Goal: Information Seeking & Learning: Understand process/instructions

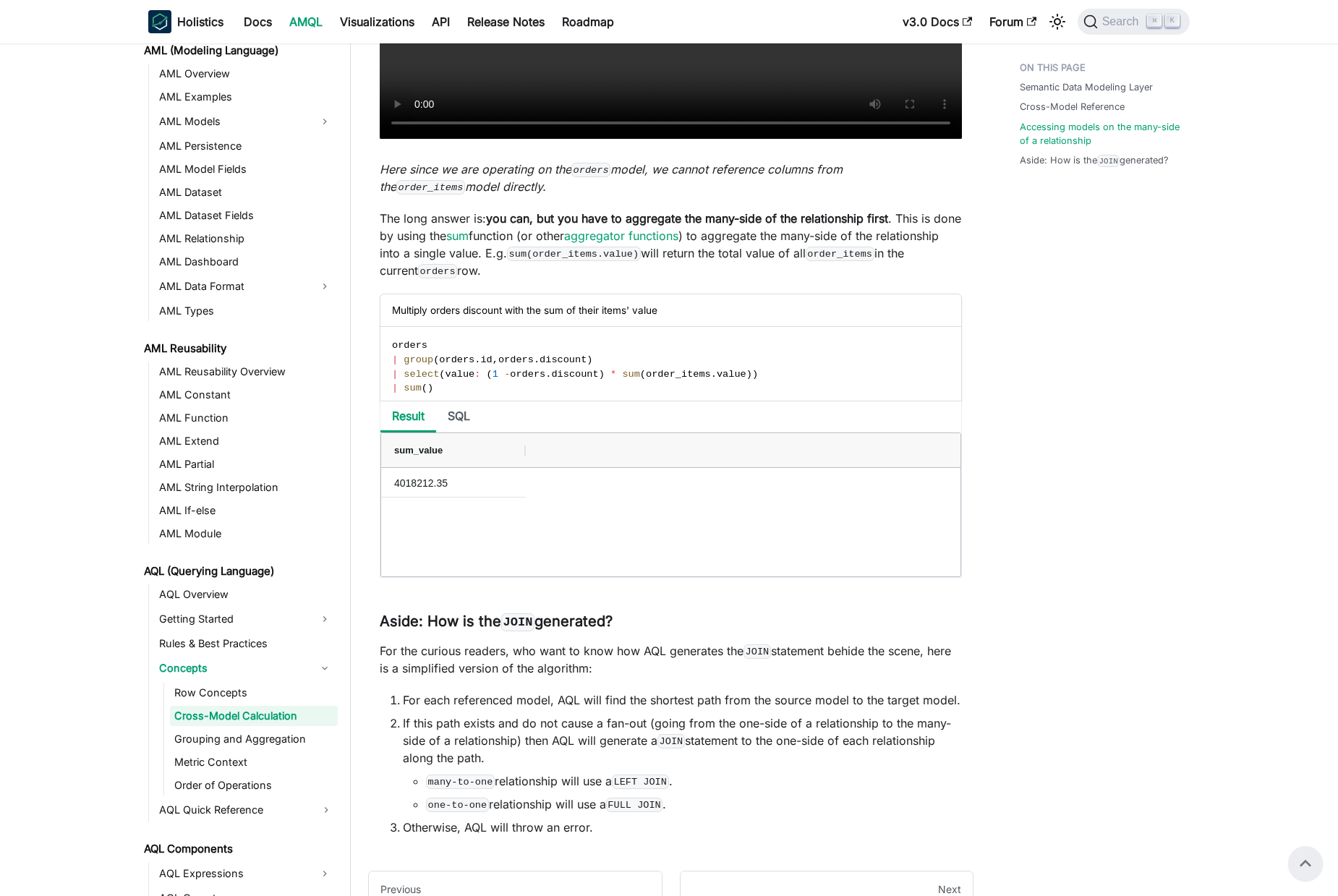
scroll to position [2778, 0]
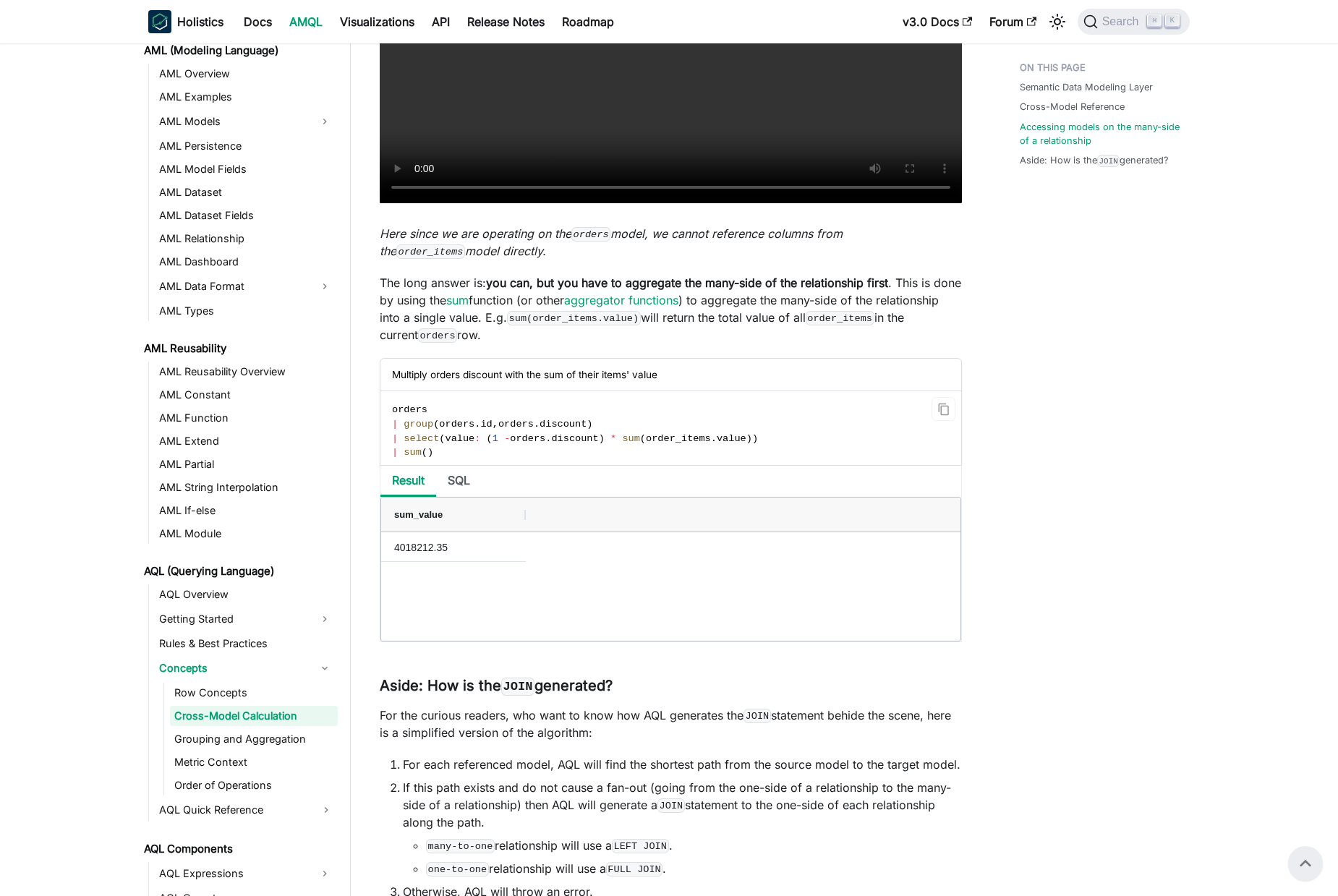
click at [391, 432] on code "orders | group ( orders . id , orders . discount ) | select ( value : ( 1 - ord…" at bounding box center [669, 431] width 578 height 80
drag, startPoint x: 391, startPoint y: 432, endPoint x: 466, endPoint y: 463, distance: 81.2
click at [466, 463] on code "orders | group ( orders . id , orders . discount ) | select ( value : ( 1 - ord…" at bounding box center [669, 431] width 578 height 80
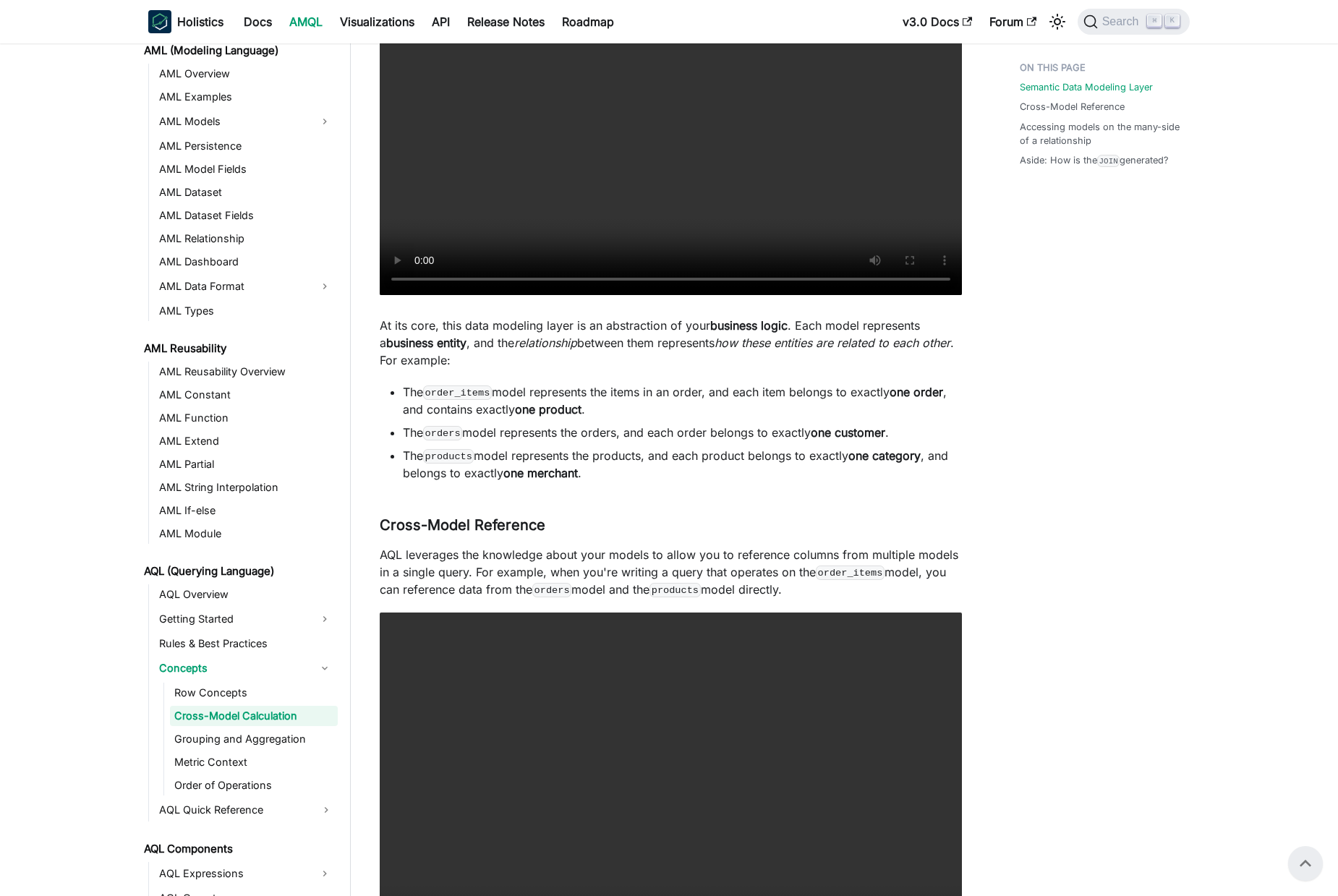
scroll to position [0, 0]
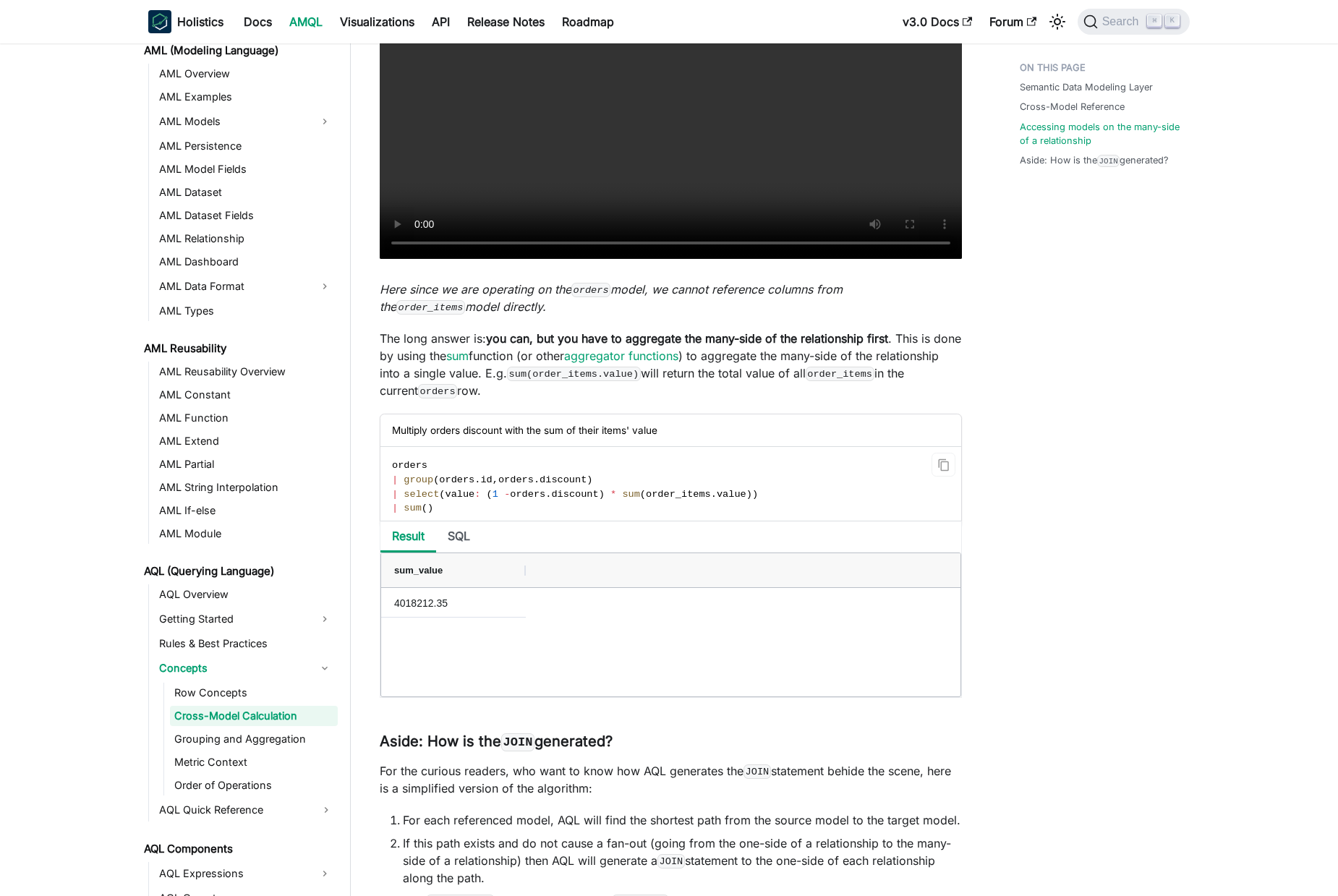
click at [522, 485] on span "orders" at bounding box center [516, 479] width 35 height 11
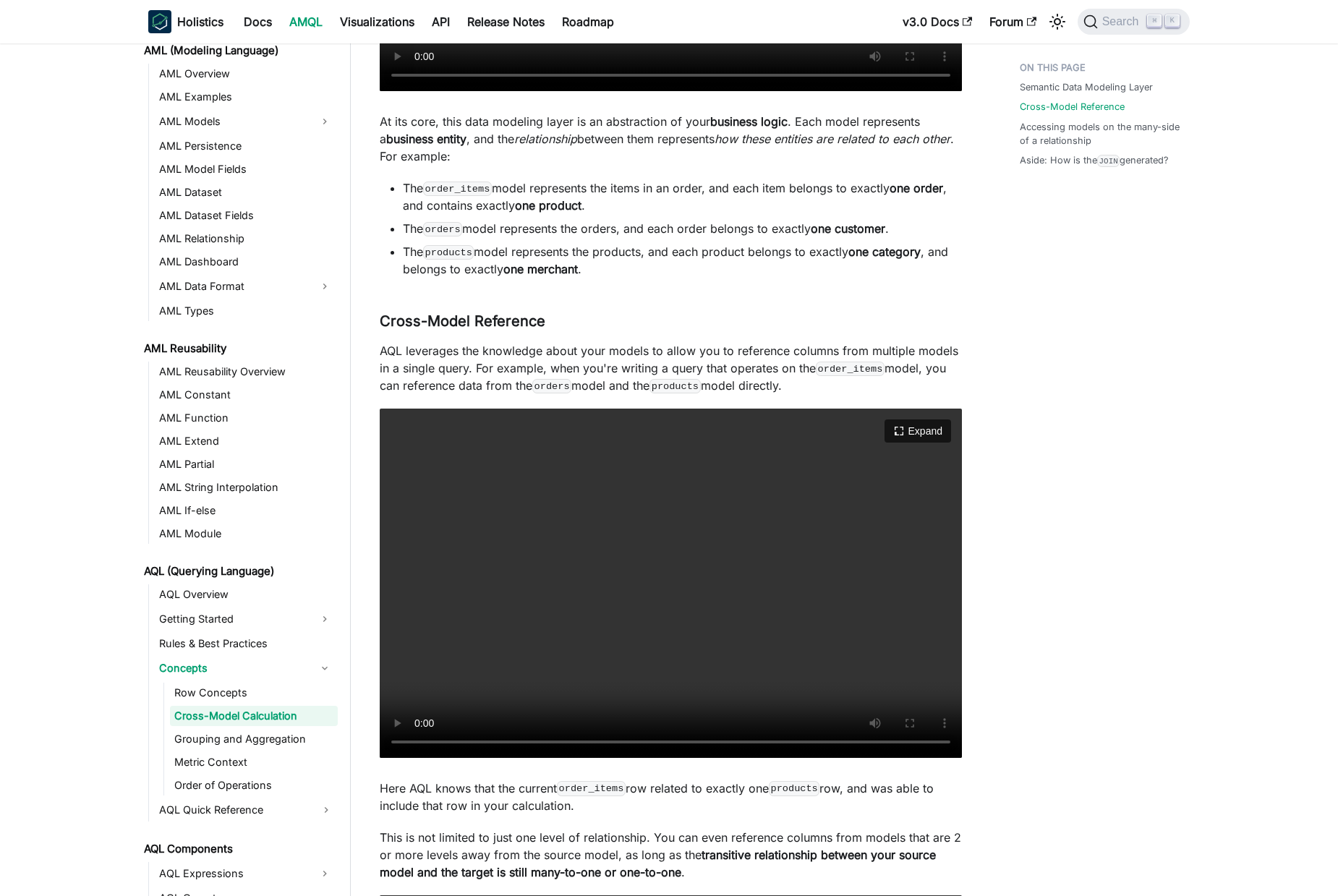
scroll to position [723, 0]
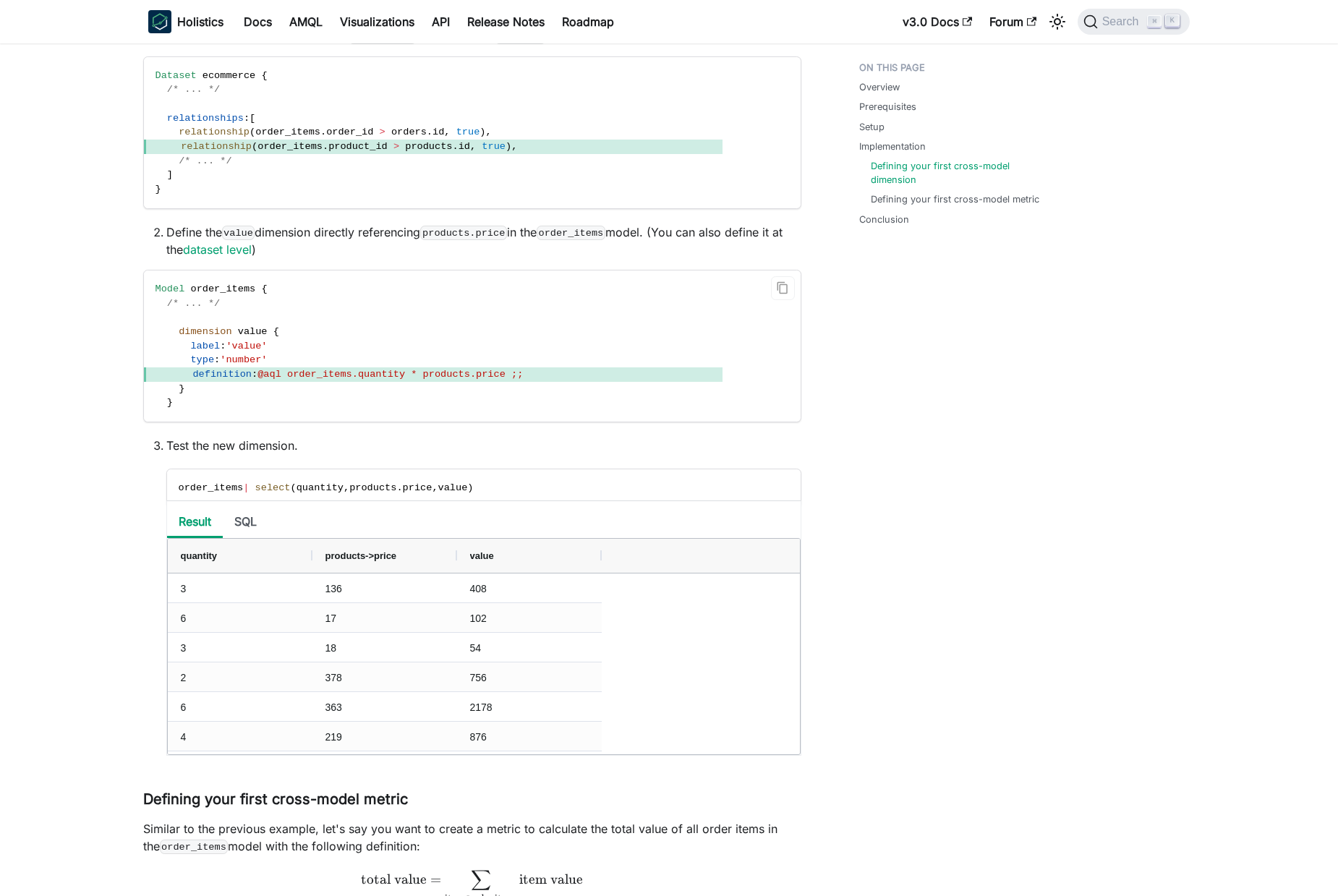
scroll to position [1524, 0]
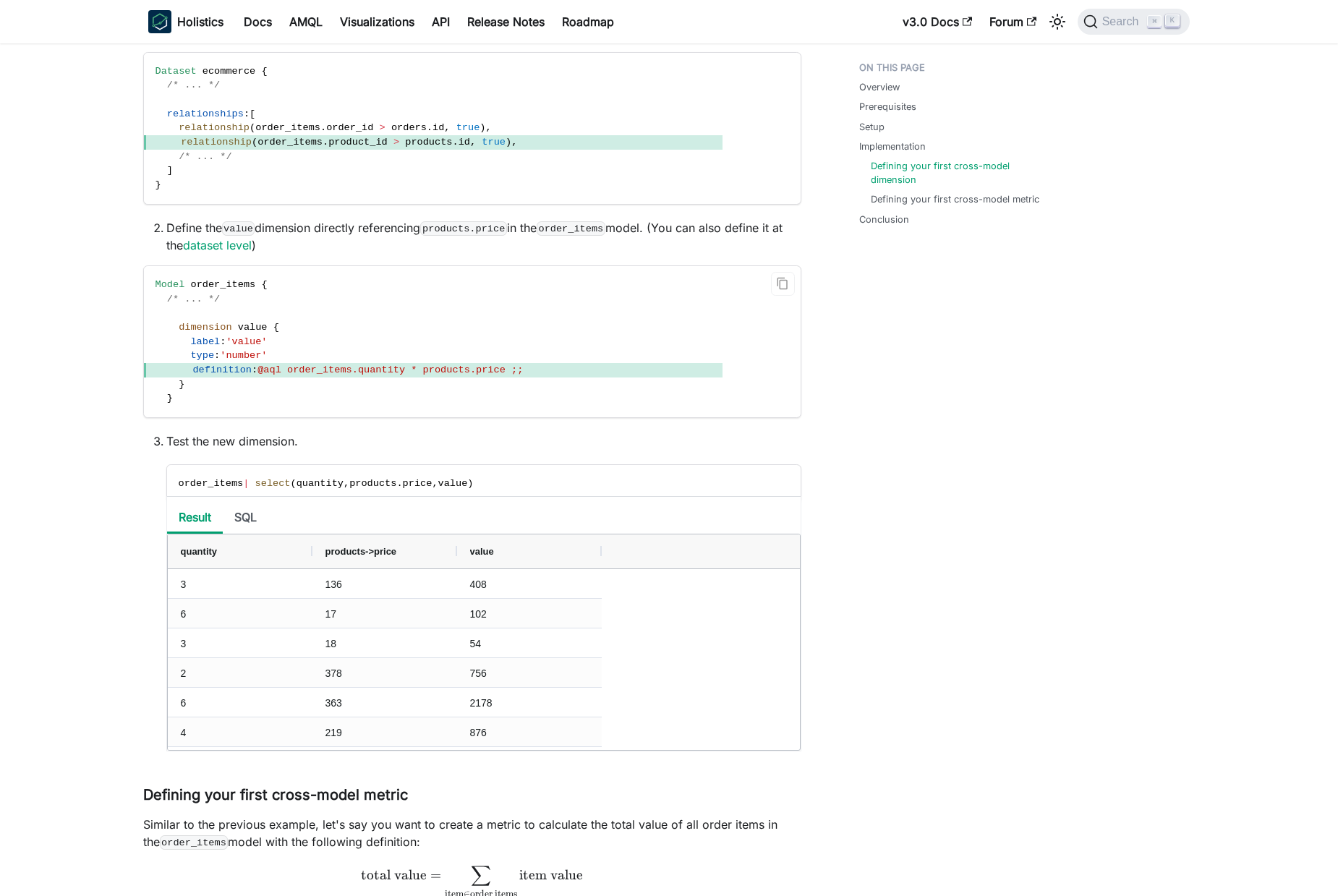
drag, startPoint x: 475, startPoint y: 368, endPoint x: 372, endPoint y: 365, distance: 103.0
click at [474, 368] on span "@aql order_items.quantity * products.price ;;" at bounding box center [390, 370] width 266 height 11
click at [306, 365] on span "@aql order_items.quantity * products.price ;;" at bounding box center [390, 370] width 266 height 11
drag, startPoint x: 306, startPoint y: 365, endPoint x: 500, endPoint y: 371, distance: 194.1
click at [521, 373] on span "@aql order_items.quantity * products.price ;;" at bounding box center [390, 370] width 266 height 11
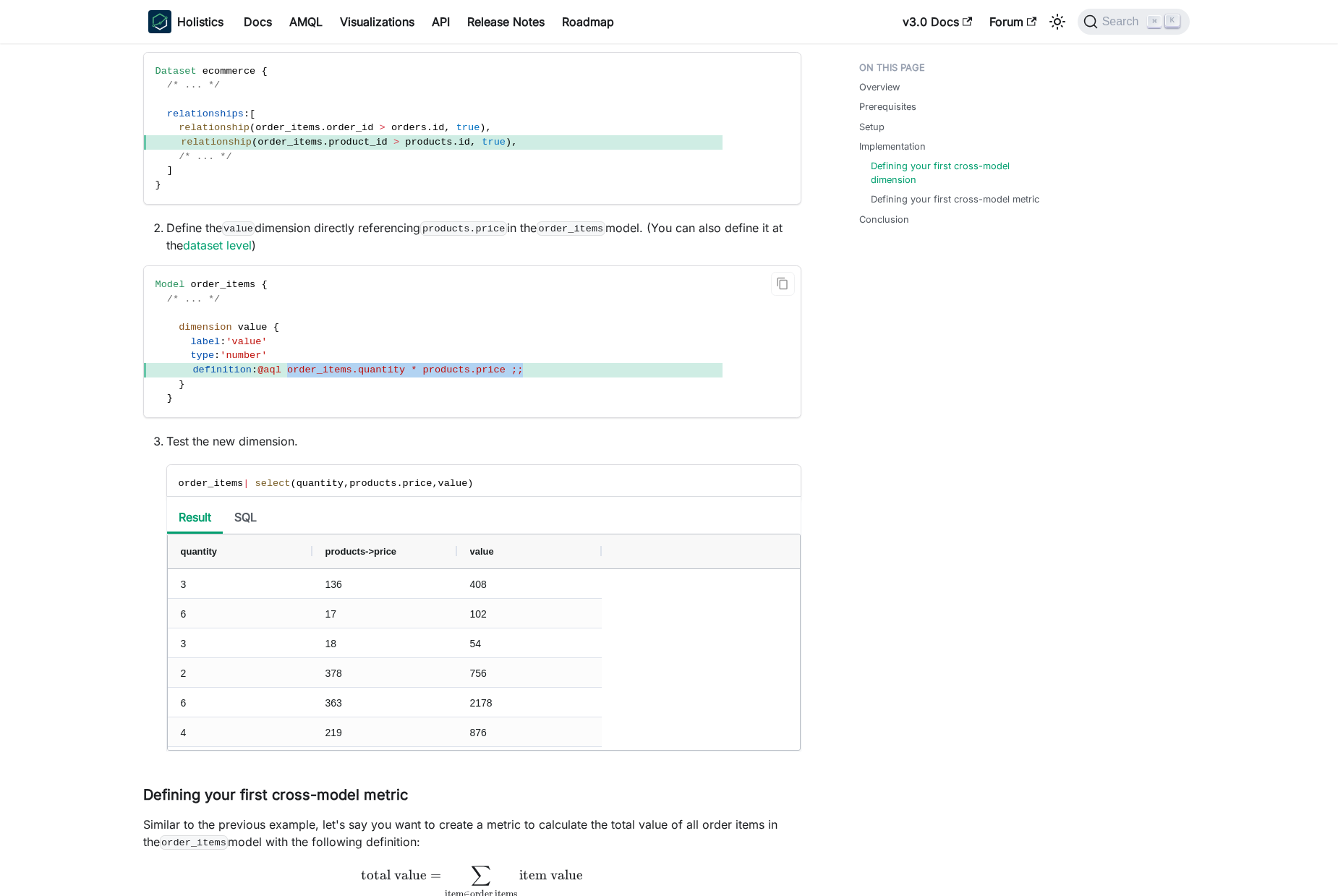
click at [432, 369] on span "@aql order_items.quantity * products.price ;;" at bounding box center [390, 370] width 266 height 11
